Goal: Check status: Check status

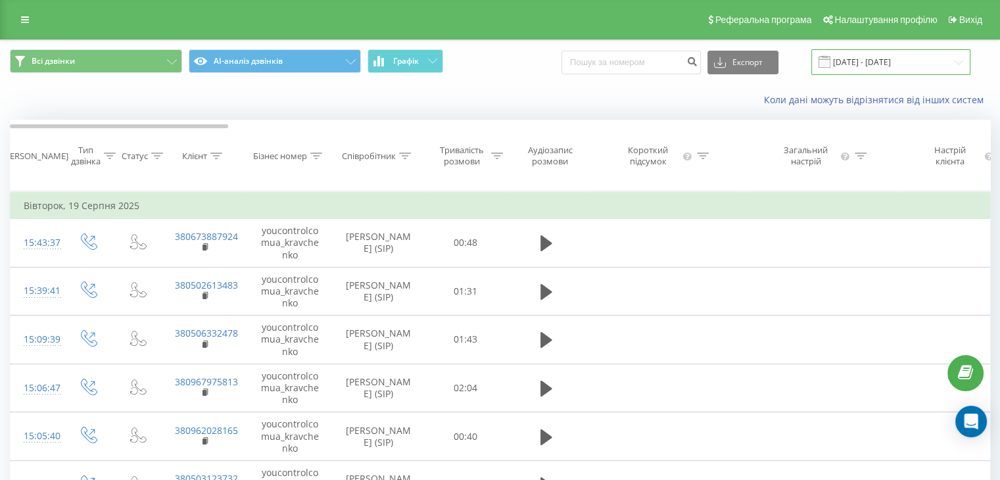
click at [920, 64] on input "[DATE] - [DATE]" at bounding box center [890, 62] width 159 height 26
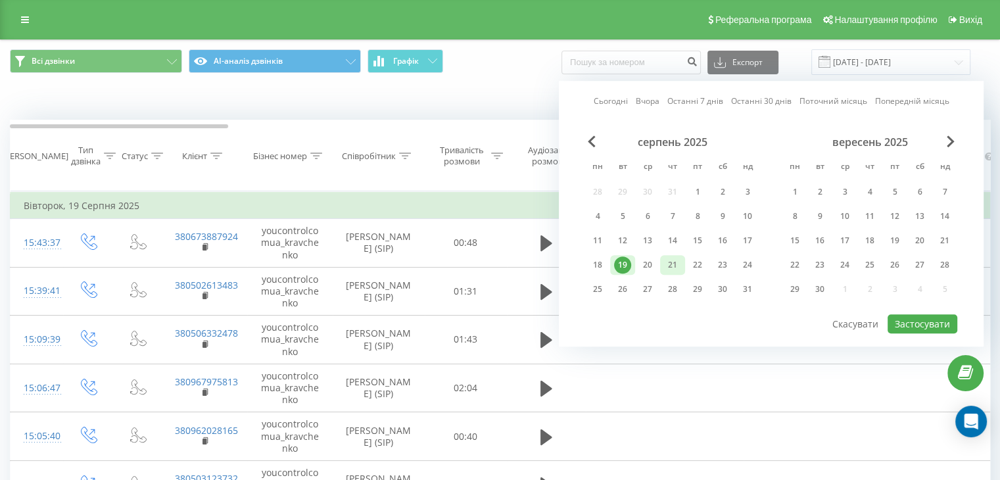
click at [673, 260] on div "21" at bounding box center [672, 264] width 17 height 17
click at [918, 321] on button "Застосувати" at bounding box center [922, 323] width 70 height 19
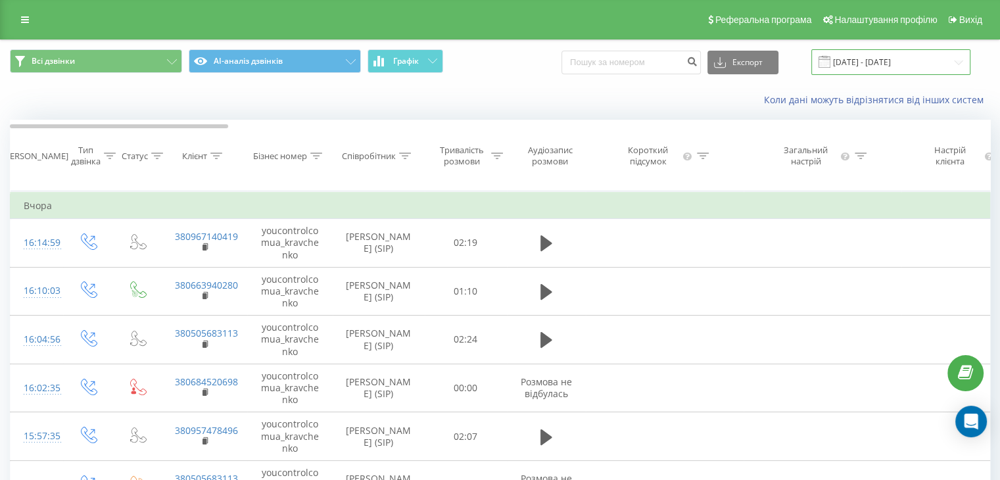
click at [888, 64] on input "[DATE] - [DATE]" at bounding box center [890, 62] width 159 height 26
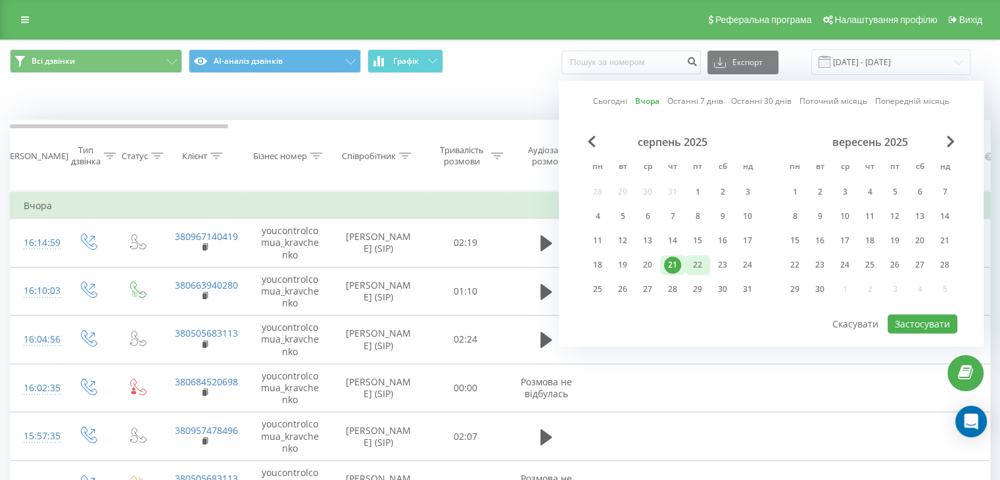
click at [702, 265] on div "22" at bounding box center [697, 264] width 17 height 17
drag, startPoint x: 918, startPoint y: 322, endPoint x: 911, endPoint y: 321, distance: 6.6
click at [914, 321] on button "Застосувати" at bounding box center [922, 323] width 70 height 19
type input "[DATE] - [DATE]"
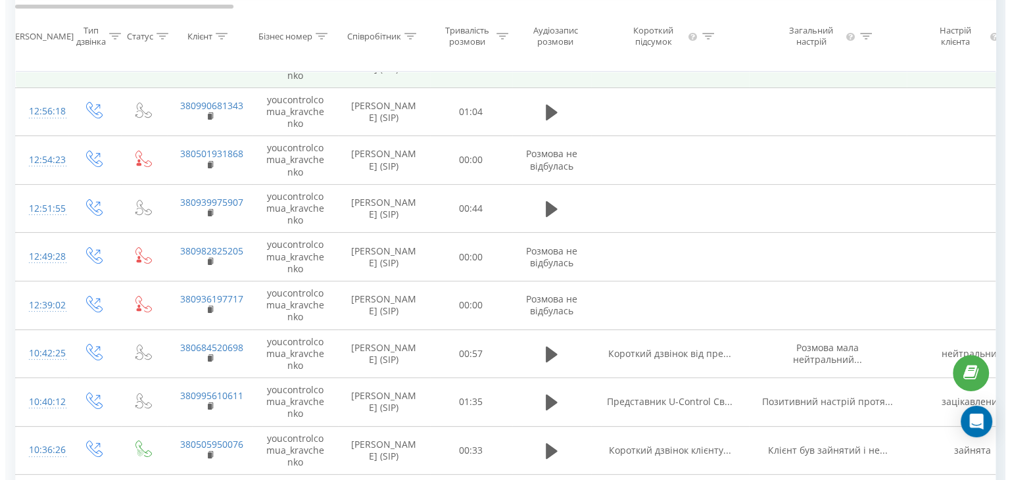
scroll to position [263, 0]
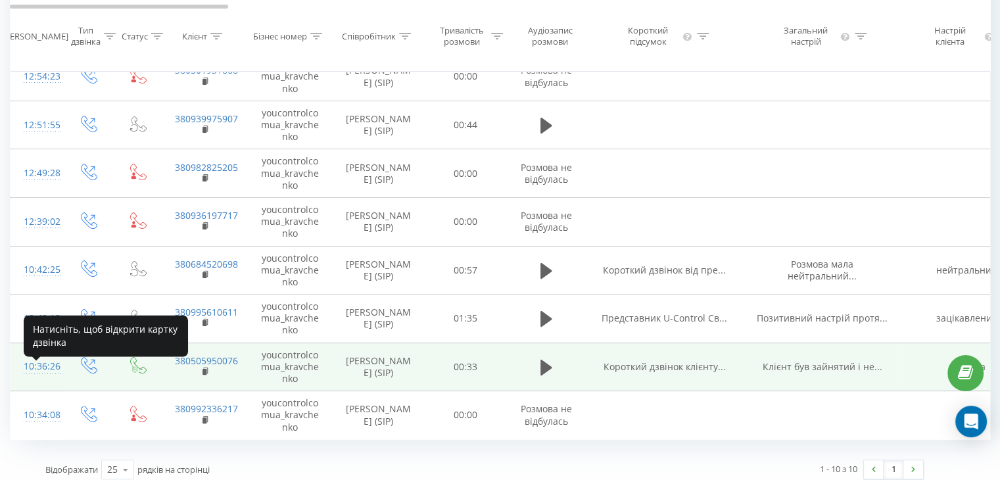
click at [44, 377] on div "10:36:26" at bounding box center [37, 367] width 26 height 26
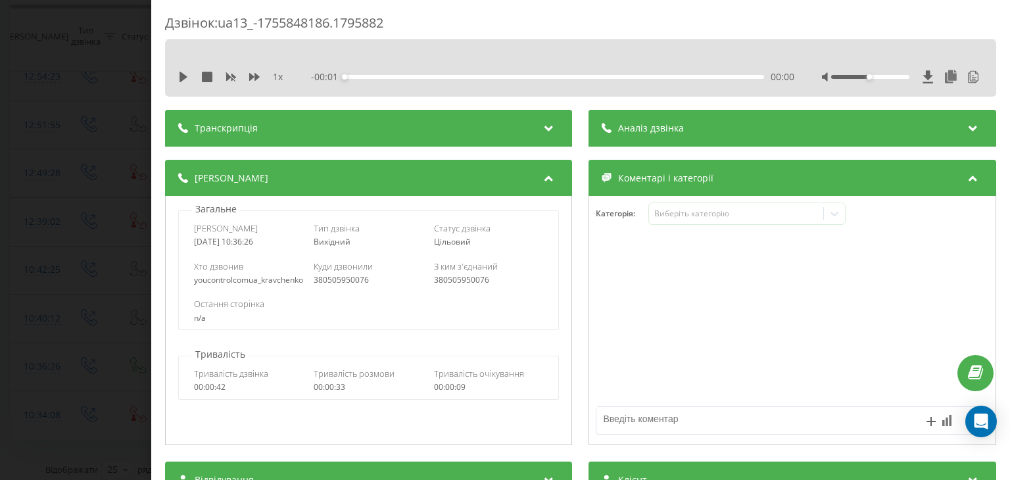
click at [707, 130] on div "Аналіз дзвінка" at bounding box center [792, 128] width 407 height 37
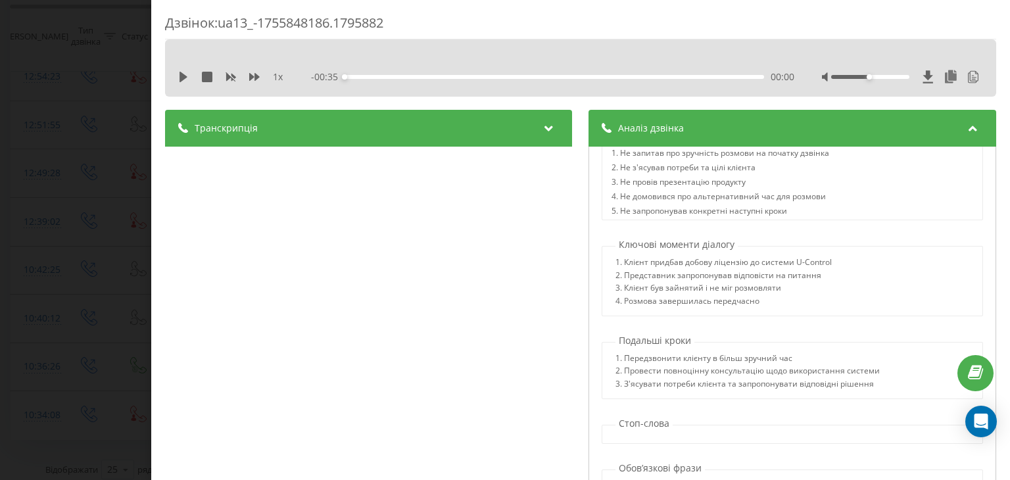
scroll to position [1049, 0]
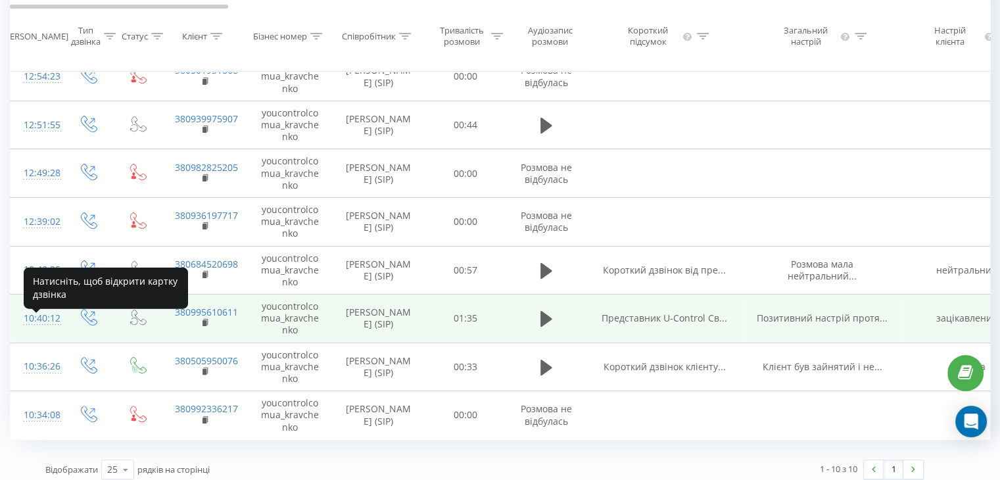
click at [37, 324] on div "10:40:12" at bounding box center [37, 319] width 26 height 26
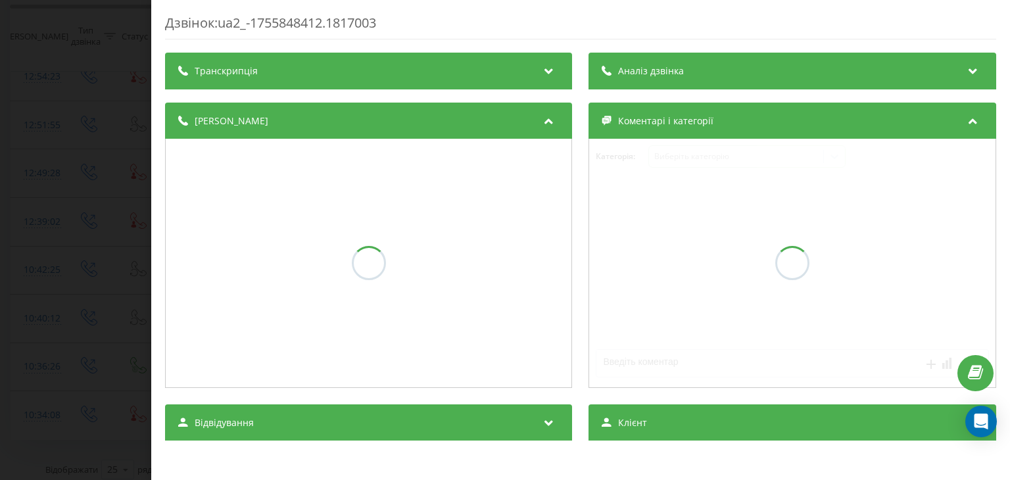
click at [793, 70] on div "Аналіз дзвінка" at bounding box center [792, 71] width 407 height 37
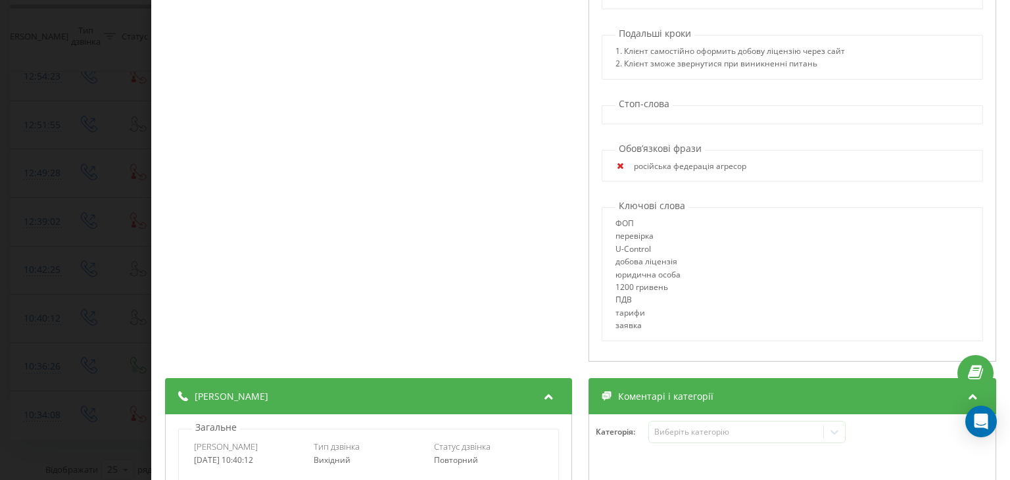
scroll to position [131, 0]
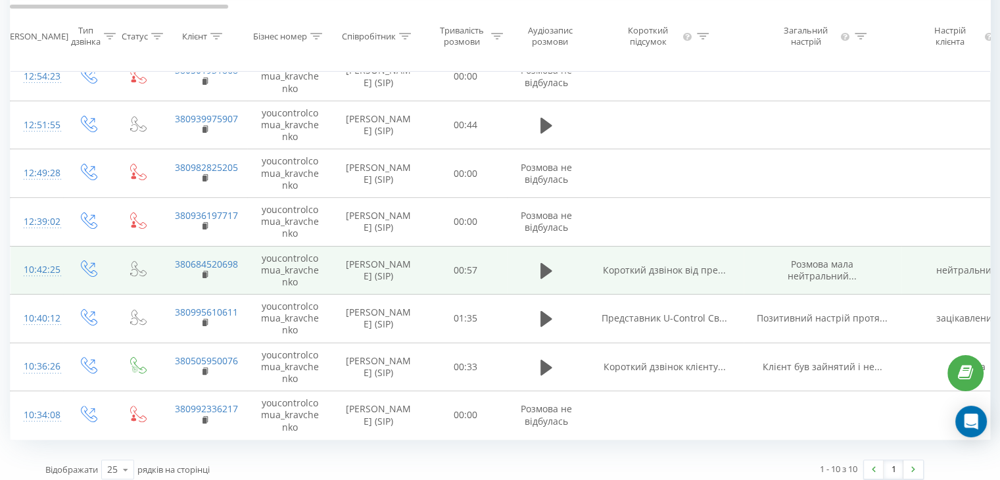
click at [50, 278] on div "10:42:25" at bounding box center [37, 270] width 26 height 26
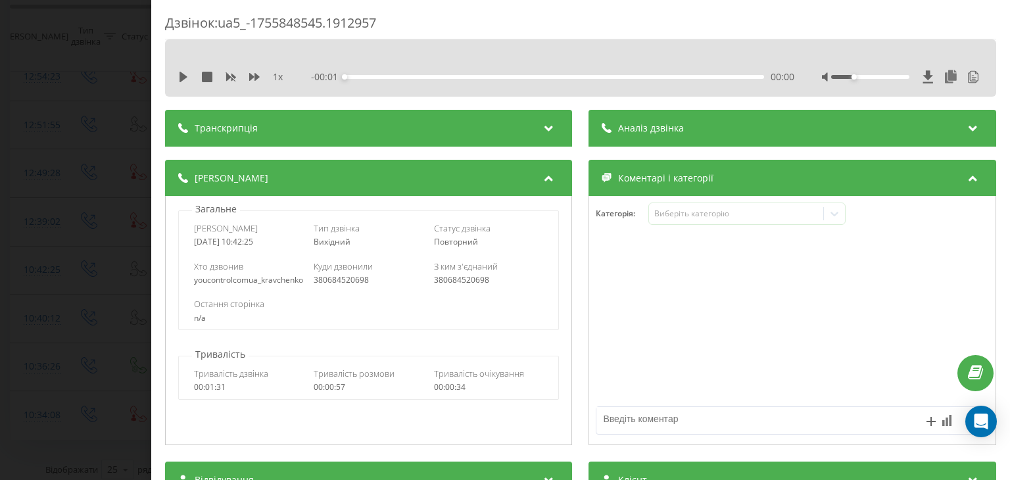
click at [847, 77] on div at bounding box center [870, 77] width 78 height 4
click at [823, 129] on div "Аналіз дзвінка" at bounding box center [792, 128] width 407 height 37
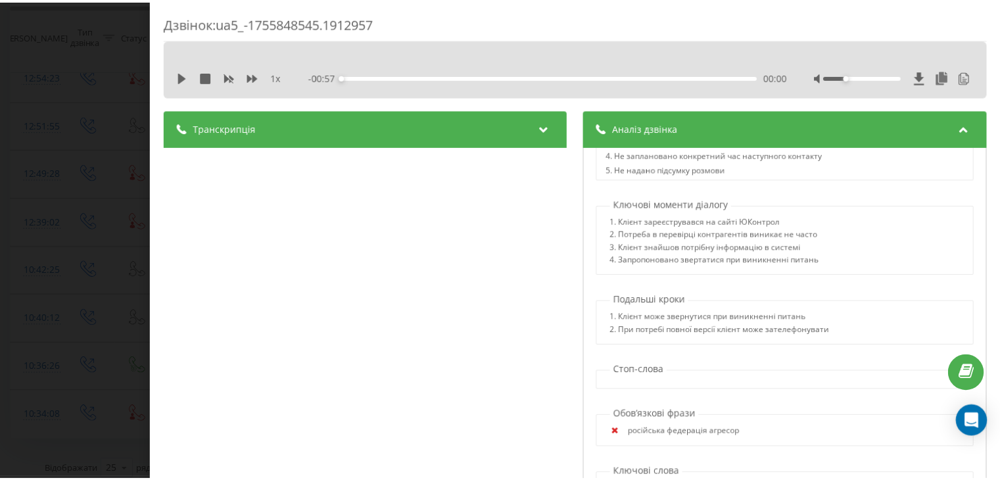
scroll to position [1059, 0]
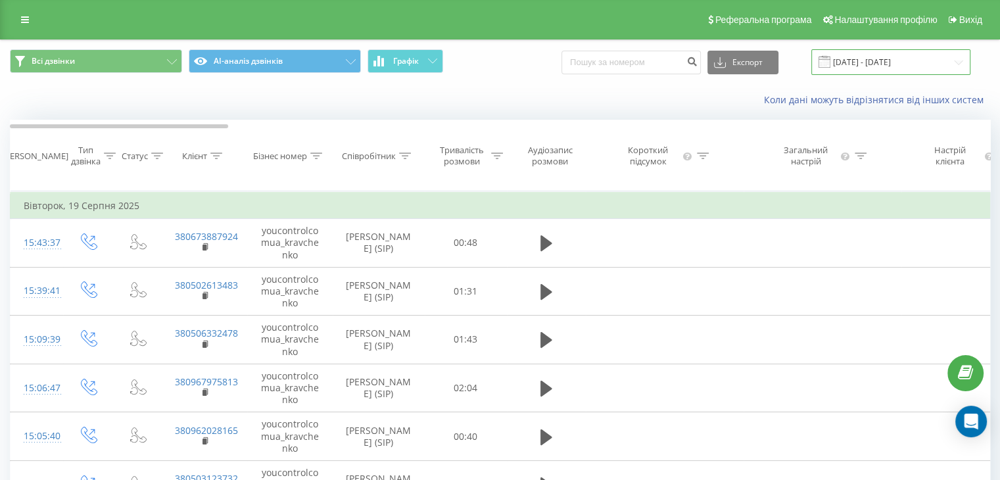
click at [909, 56] on input "[DATE] - [DATE]" at bounding box center [890, 62] width 159 height 26
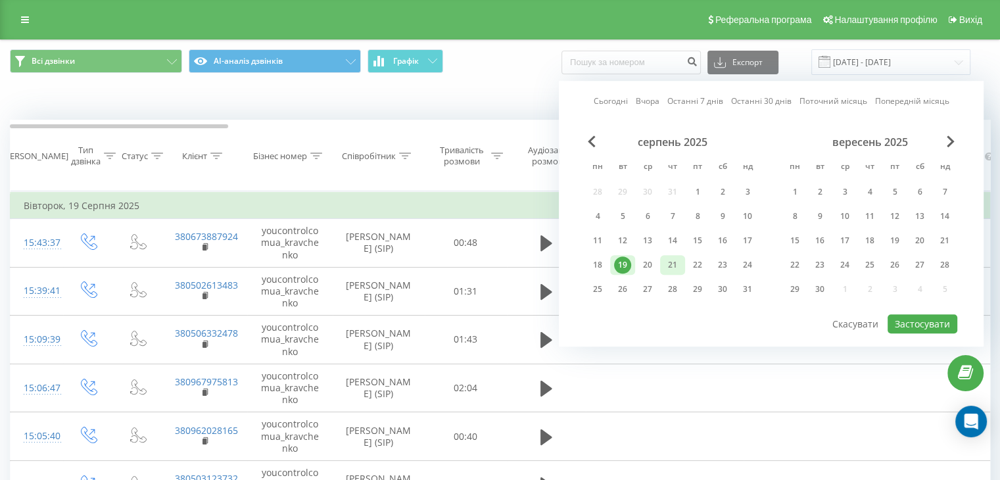
click at [673, 268] on div "21" at bounding box center [672, 264] width 17 height 17
click at [929, 317] on button "Застосувати" at bounding box center [922, 323] width 70 height 19
click at [0, 0] on div at bounding box center [0, 0] width 0 height 0
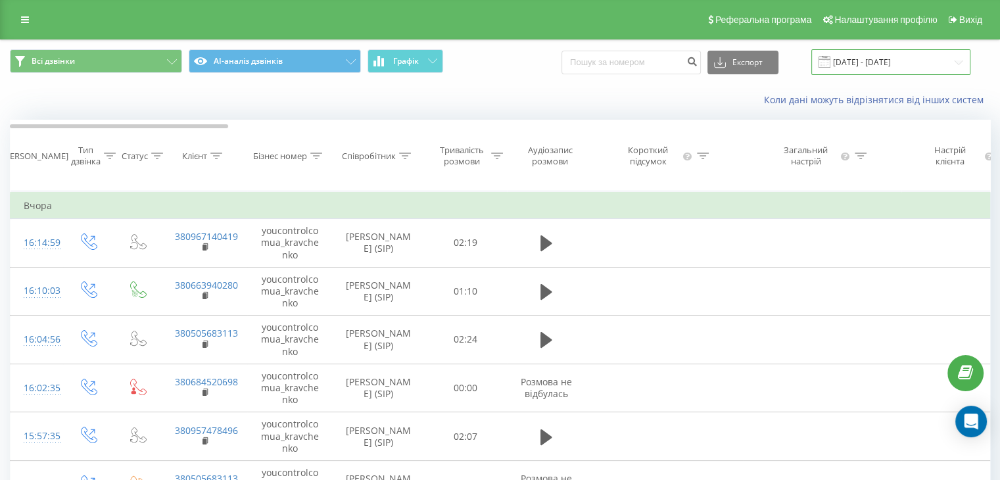
click at [896, 69] on input "[DATE] - [DATE]" at bounding box center [890, 62] width 159 height 26
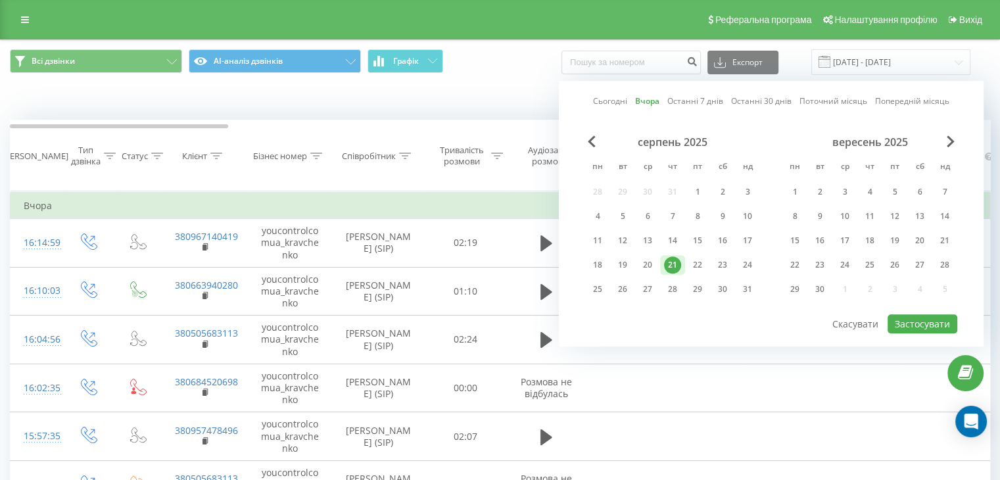
click at [673, 258] on div "21" at bounding box center [672, 264] width 17 height 17
click at [917, 324] on button "Застосувати" at bounding box center [922, 323] width 70 height 19
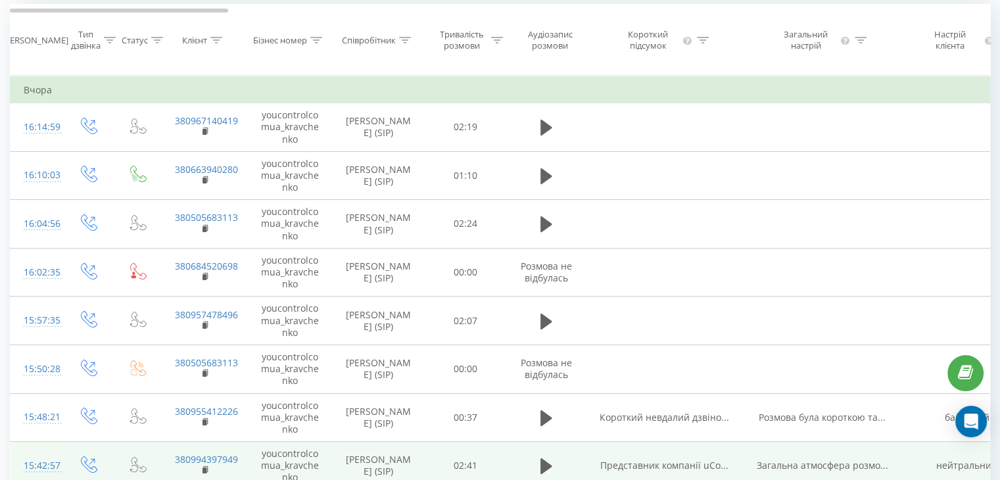
scroll to position [115, 0]
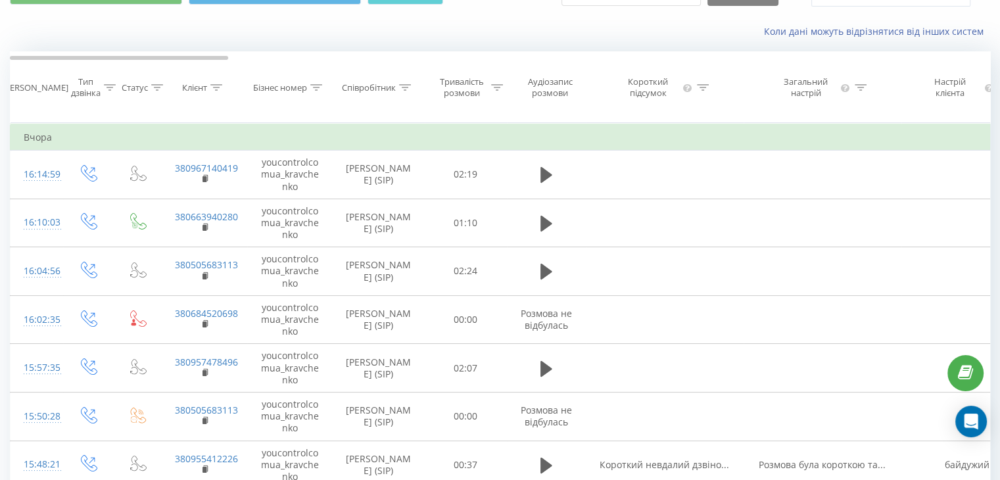
scroll to position [0, 0]
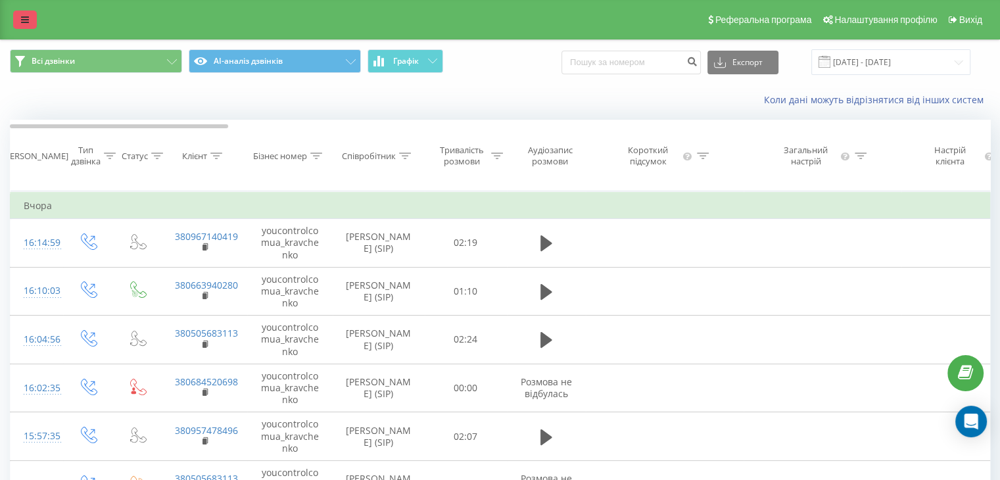
click at [26, 23] on icon at bounding box center [25, 19] width 8 height 9
click at [70, 68] on button "Всі дзвінки" at bounding box center [96, 61] width 172 height 24
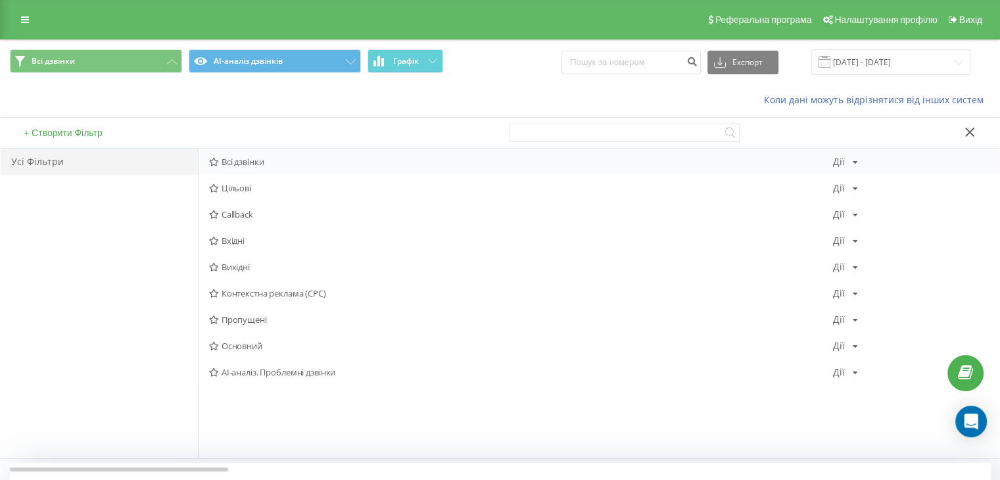
click at [256, 159] on span "Всі дзвінки" at bounding box center [521, 161] width 624 height 9
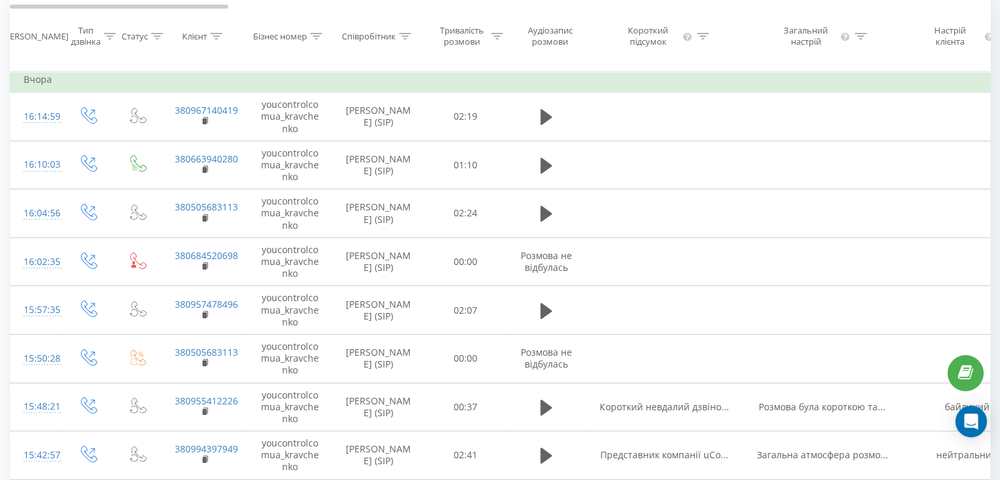
scroll to position [378, 0]
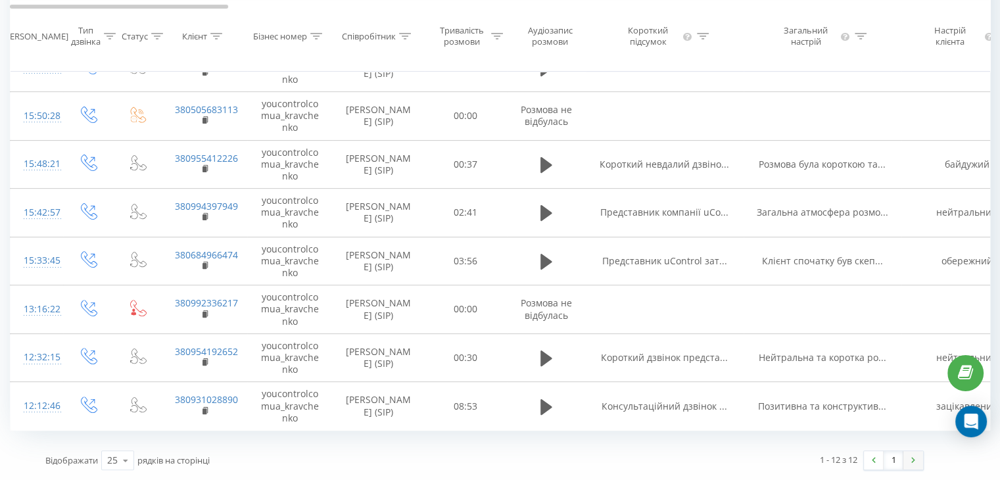
click at [911, 462] on img at bounding box center [913, 460] width 4 height 6
click at [916, 459] on link at bounding box center [913, 460] width 20 height 18
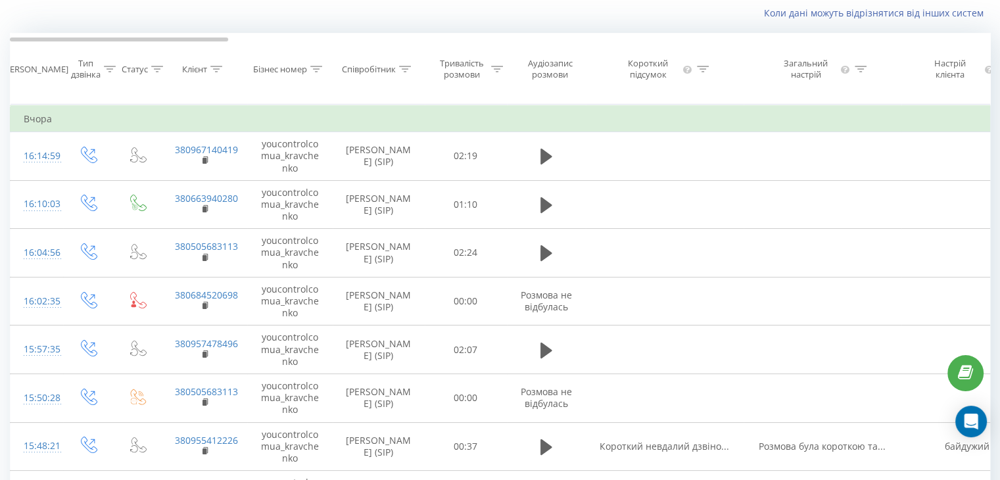
scroll to position [0, 0]
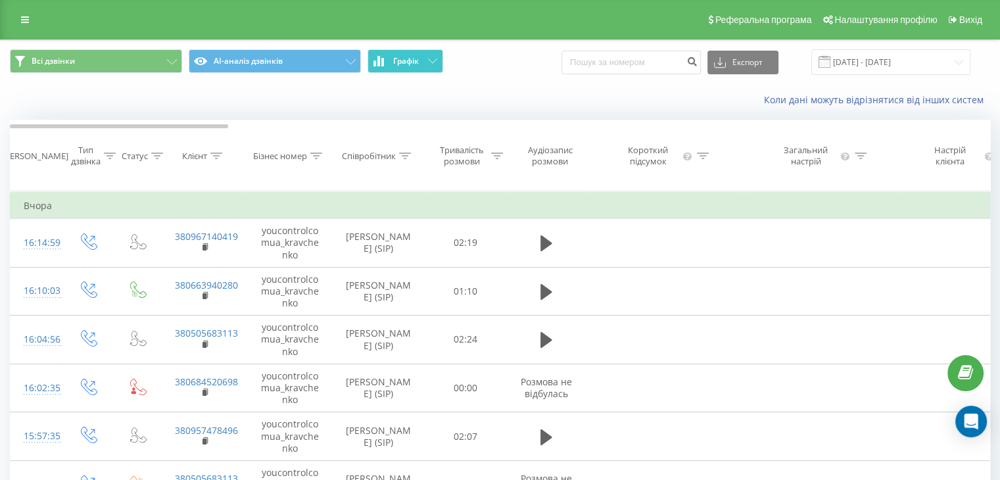
click at [425, 56] on button "Графік" at bounding box center [405, 61] width 76 height 24
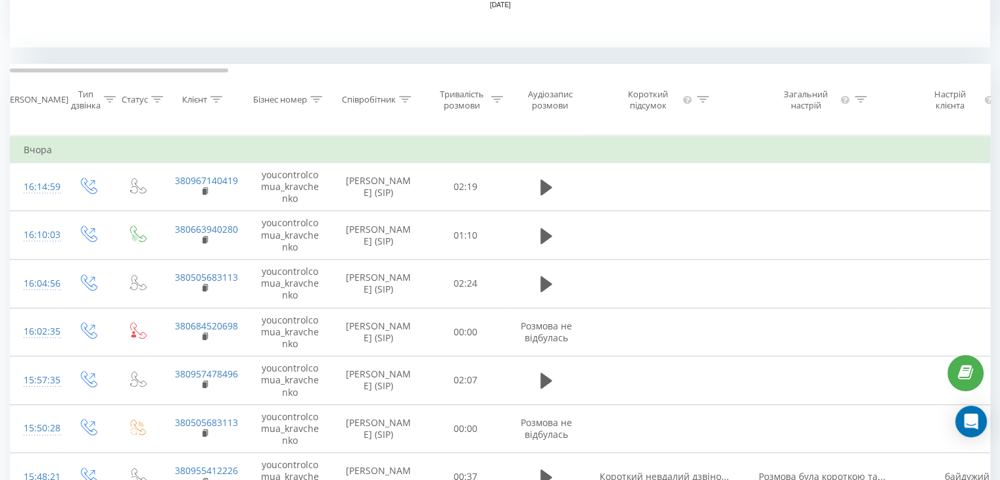
scroll to position [526, 0]
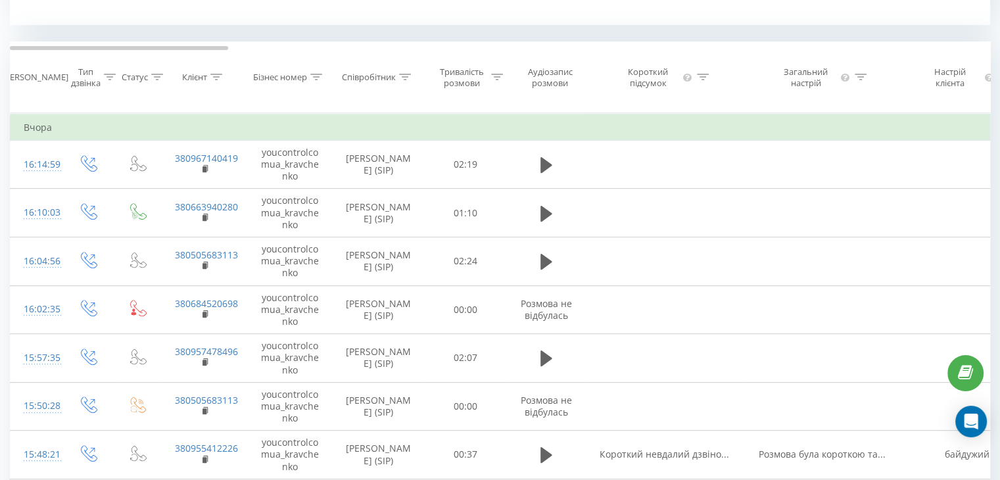
click at [4, 158] on div "Всі дзвінки AI-аналіз дзвінків Графік Експорт .csv .xls .xlsx 21.08.2025 - 21.0…" at bounding box center [500, 142] width 1000 height 1257
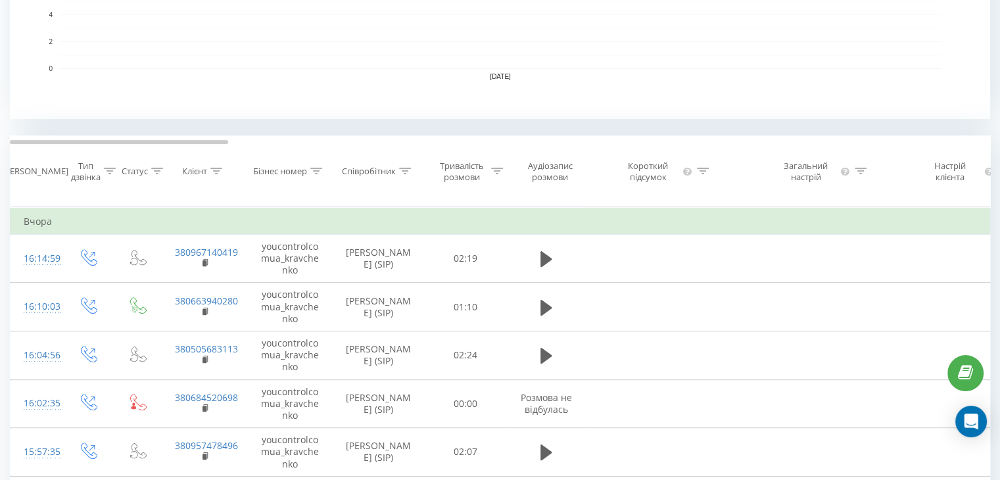
scroll to position [431, 0]
drag, startPoint x: 10, startPoint y: 137, endPoint x: 5, endPoint y: 82, distance: 55.4
click at [5, 82] on div "Всі дзвінки AI-аналіз дзвінків Графік Експорт .csv .xls .xlsx 21.08.2025 - 21.0…" at bounding box center [500, 236] width 1000 height 1257
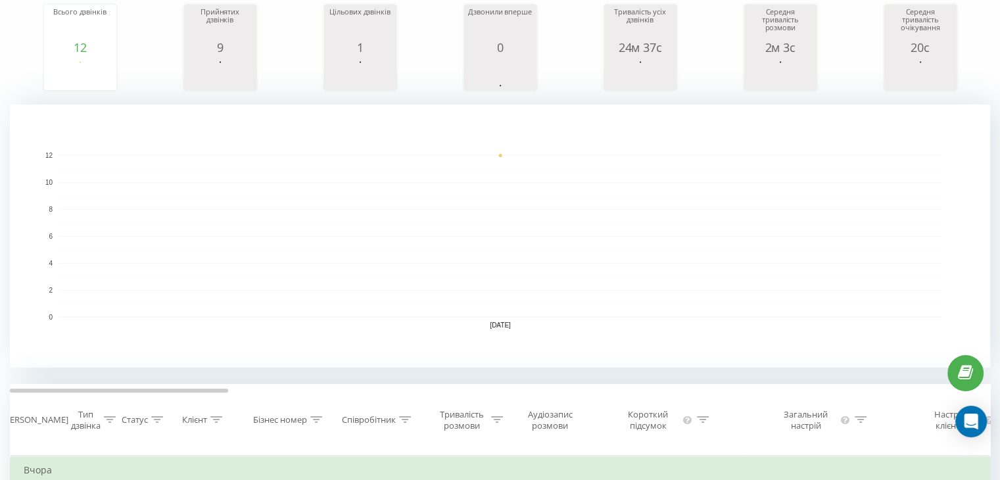
scroll to position [168, 0]
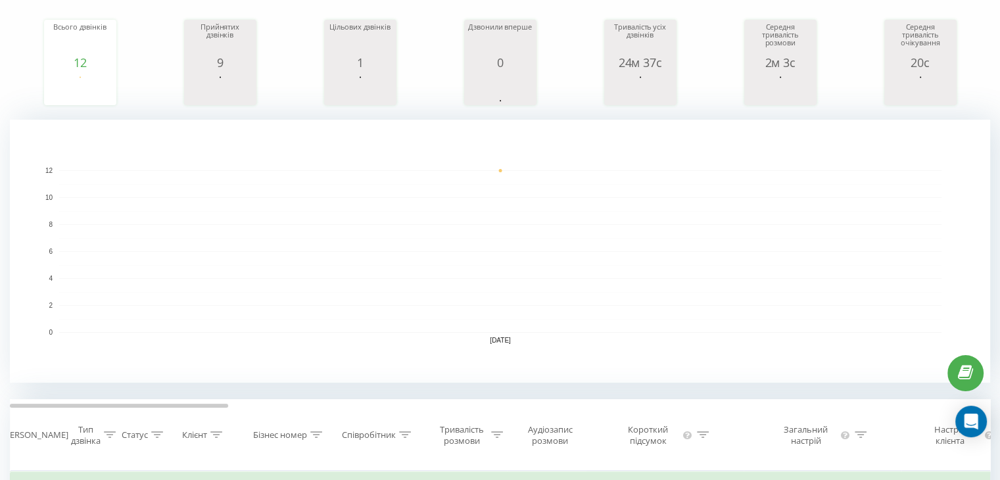
click at [502, 339] on text "21.08.25" at bounding box center [500, 340] width 21 height 7
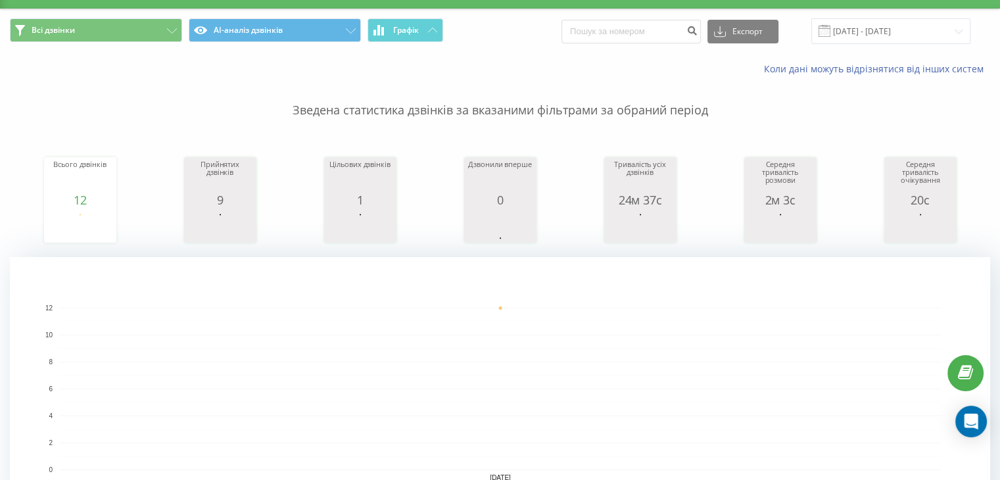
scroll to position [0, 0]
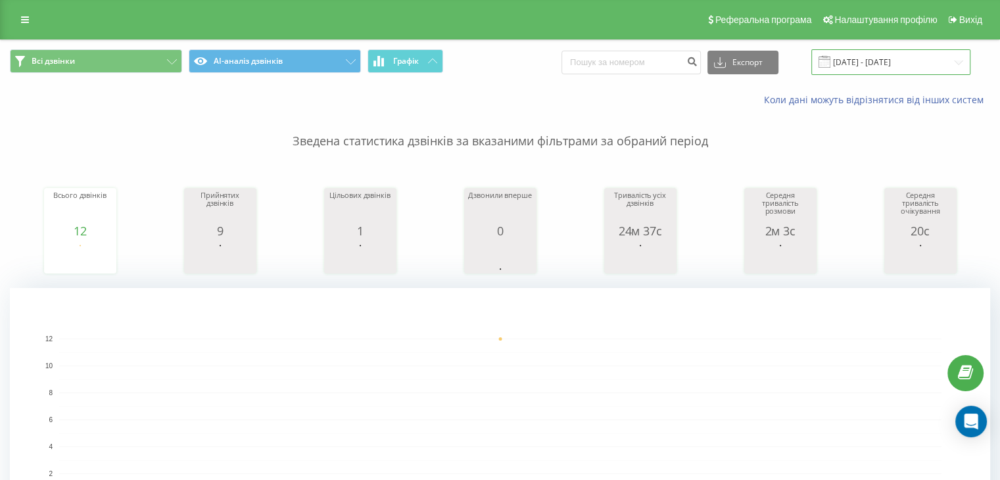
click at [877, 67] on input "[DATE] - [DATE]" at bounding box center [890, 62] width 159 height 26
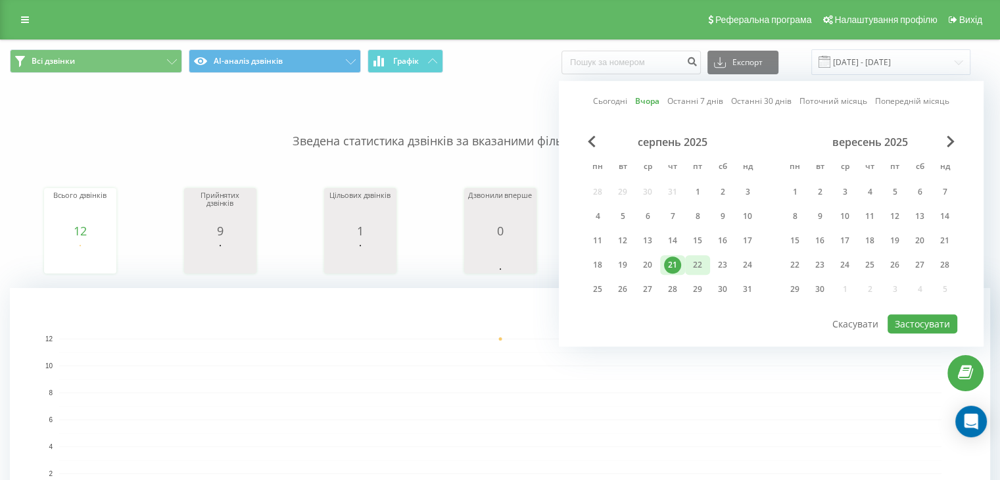
click at [700, 265] on div "22" at bounding box center [697, 264] width 17 height 17
click at [923, 317] on button "Застосувати" at bounding box center [922, 323] width 70 height 19
type input "[DATE] - [DATE]"
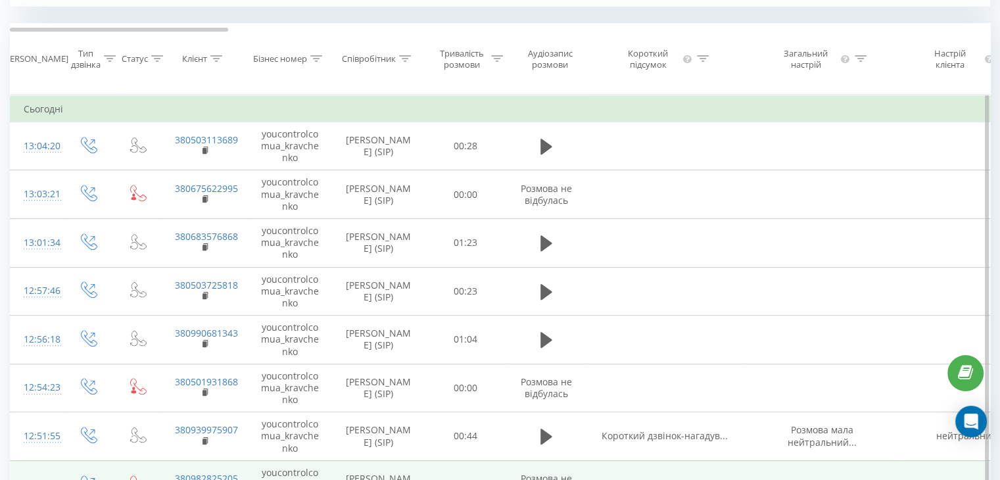
scroll to position [610, 0]
